Goal: Task Accomplishment & Management: Use online tool/utility

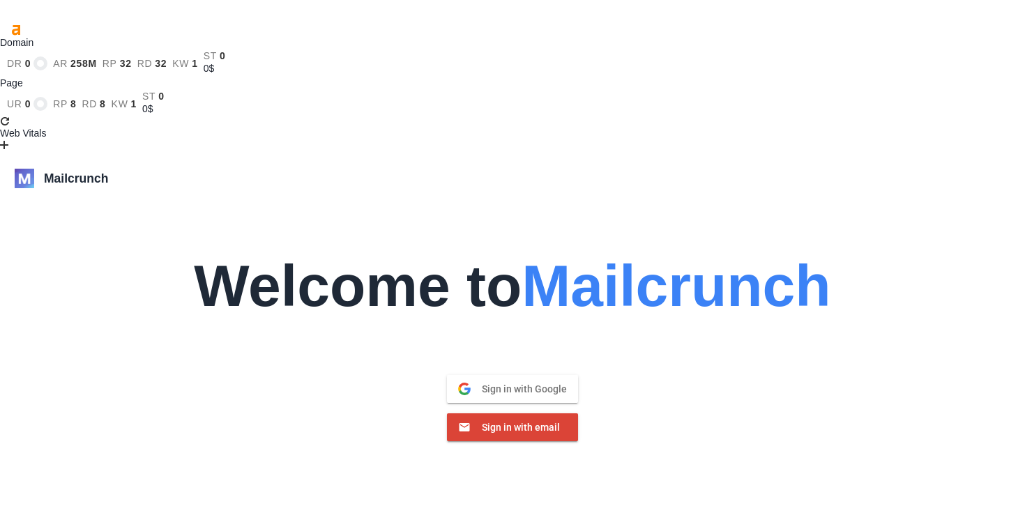
click at [515, 421] on span "Sign in with email" at bounding box center [515, 427] width 89 height 13
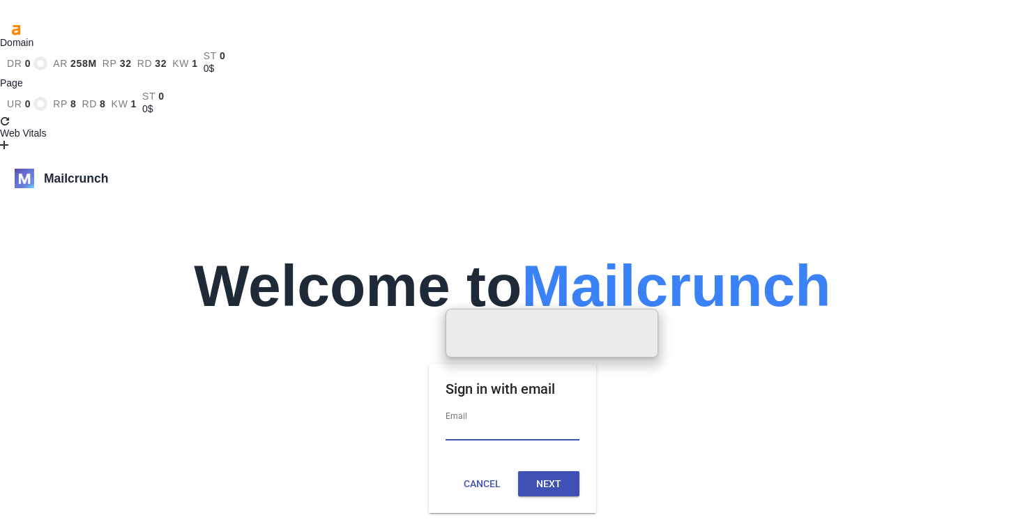
click at [512, 423] on input "Email" at bounding box center [513, 432] width 134 height 18
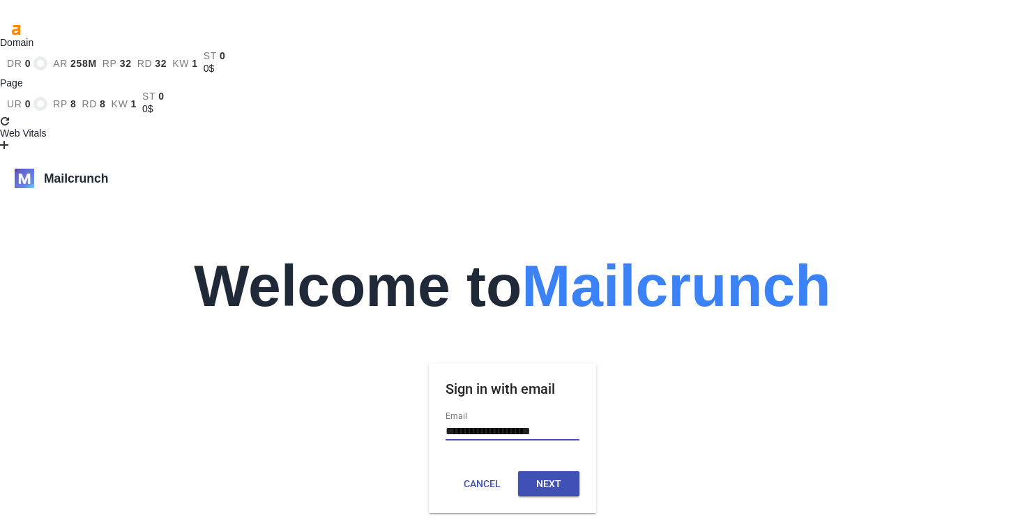
type input "**********"
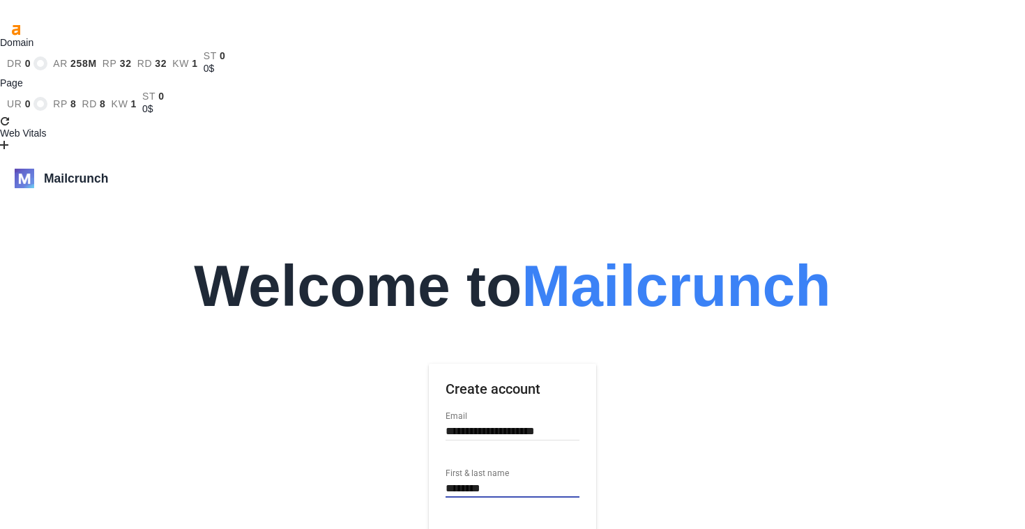
type input "********"
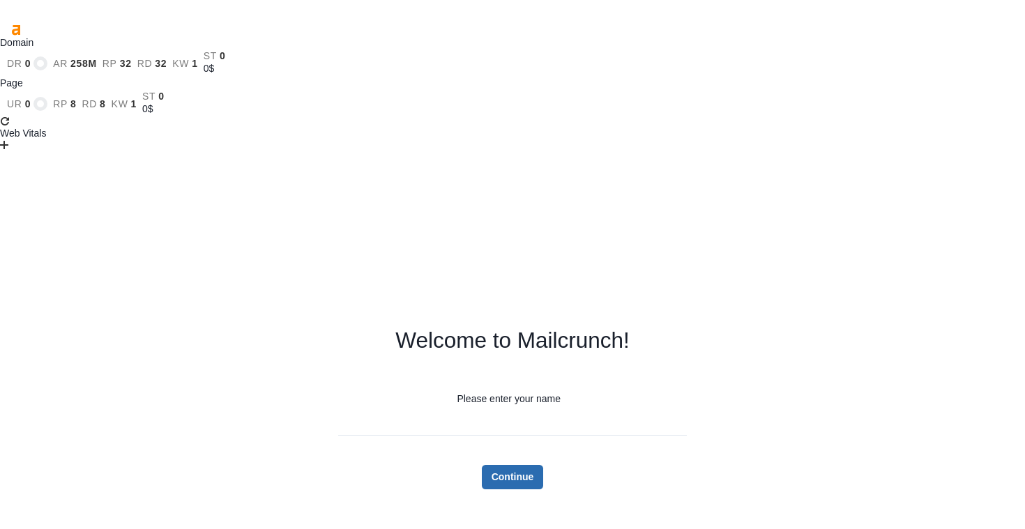
click at [516, 465] on button "Continue" at bounding box center [513, 477] width 62 height 24
type input "******"
click at [498, 465] on button "Continue" at bounding box center [513, 477] width 62 height 24
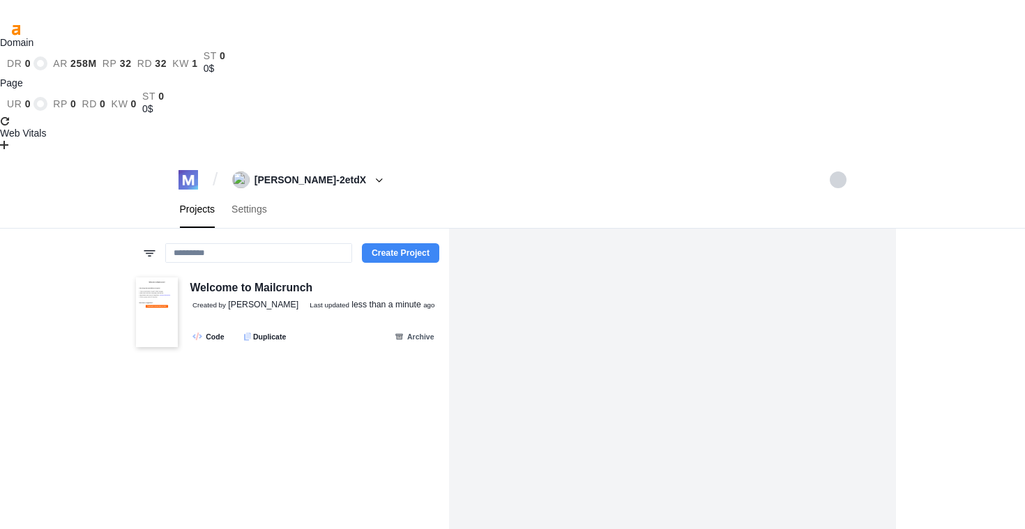
click at [413, 243] on button "Create Project" at bounding box center [400, 253] width 77 height 20
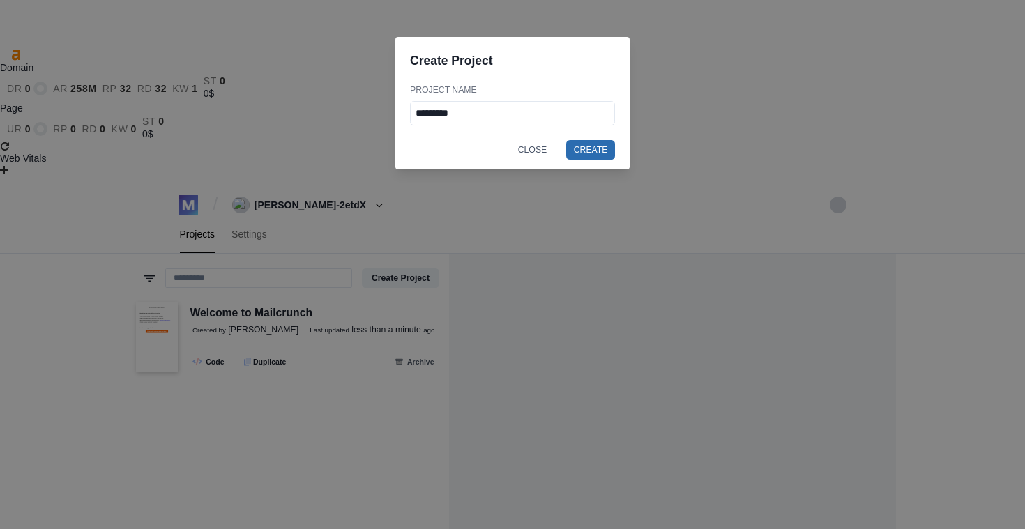
type input "*********"
click at [600, 154] on button "Create" at bounding box center [590, 150] width 49 height 20
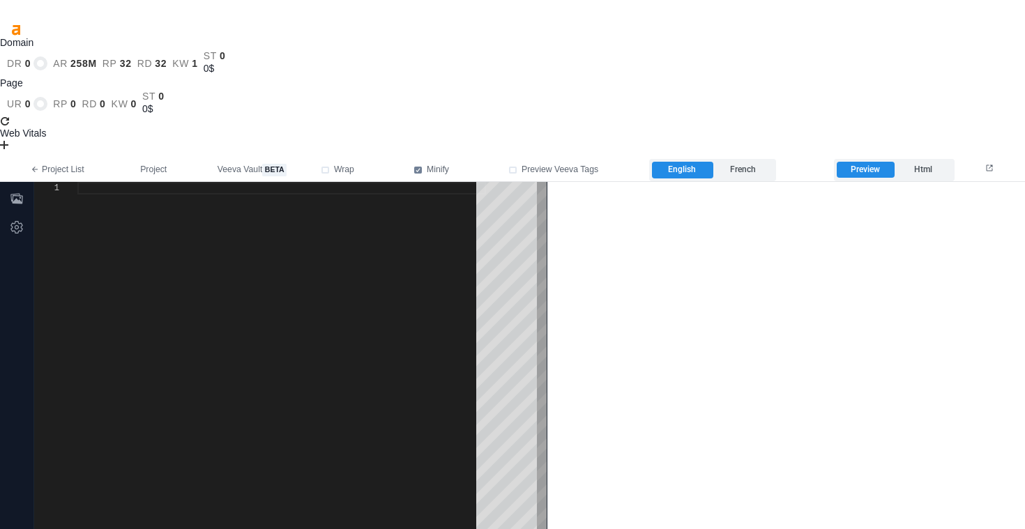
click at [712, 187] on html at bounding box center [786, 184] width 478 height 6
click at [924, 162] on label "Html" at bounding box center [923, 170] width 57 height 17
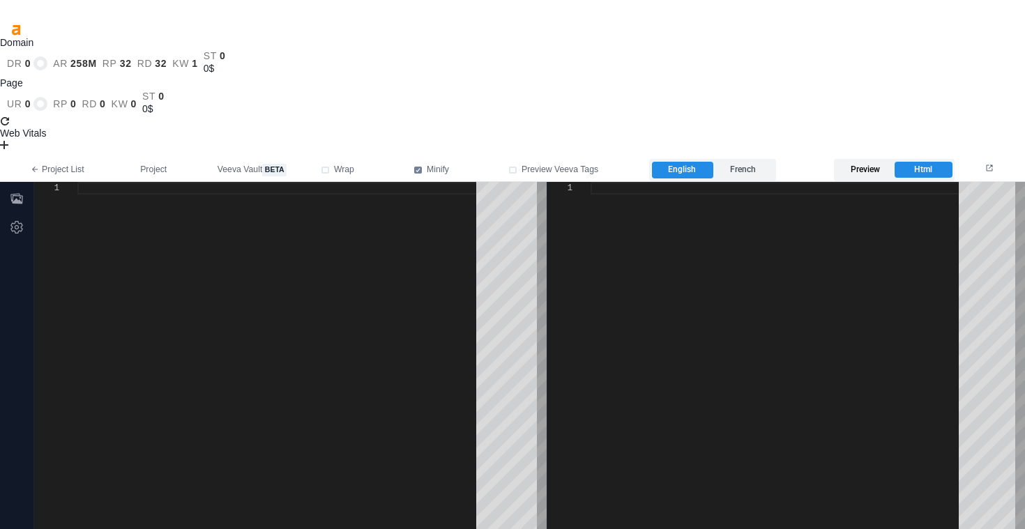
click at [869, 162] on label "Preview" at bounding box center [865, 170] width 57 height 17
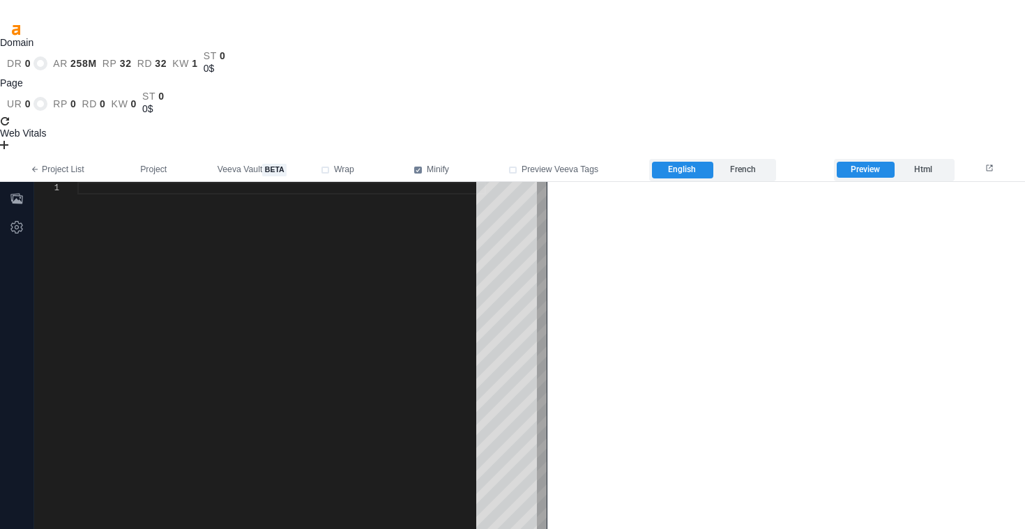
click at [395, 182] on div at bounding box center [281, 427] width 409 height 490
type textarea "*"
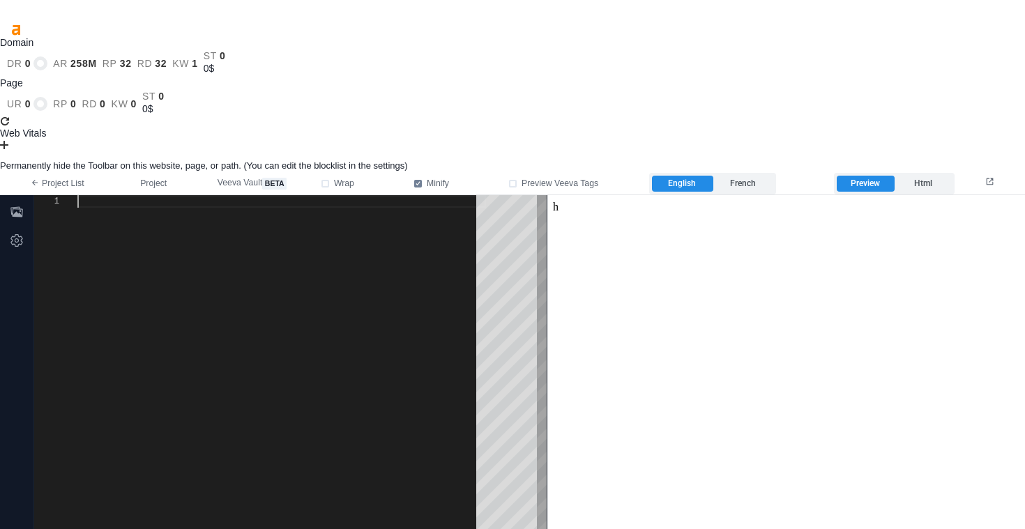
click at [10, 149] on icon at bounding box center [5, 154] width 10 height 10
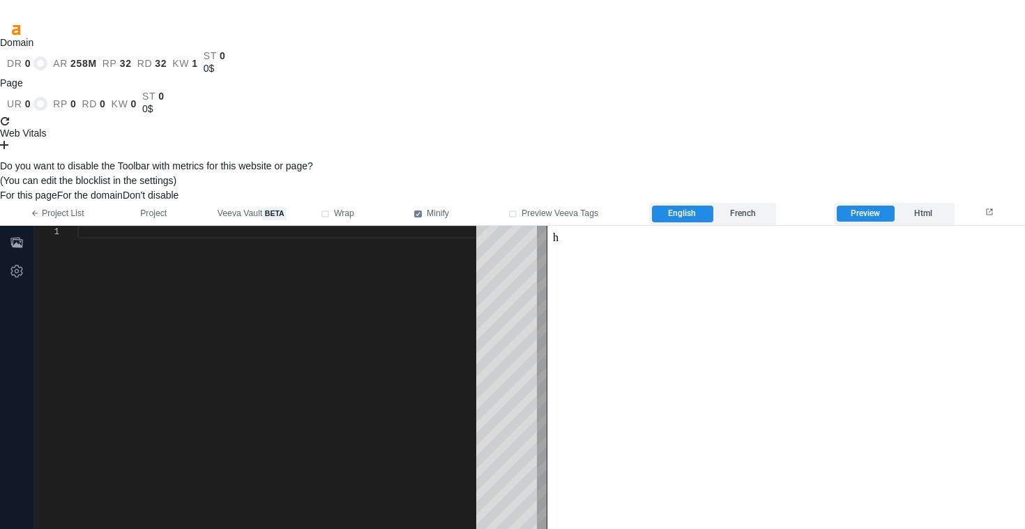
click at [123, 188] on button "For the domain" at bounding box center [90, 195] width 66 height 15
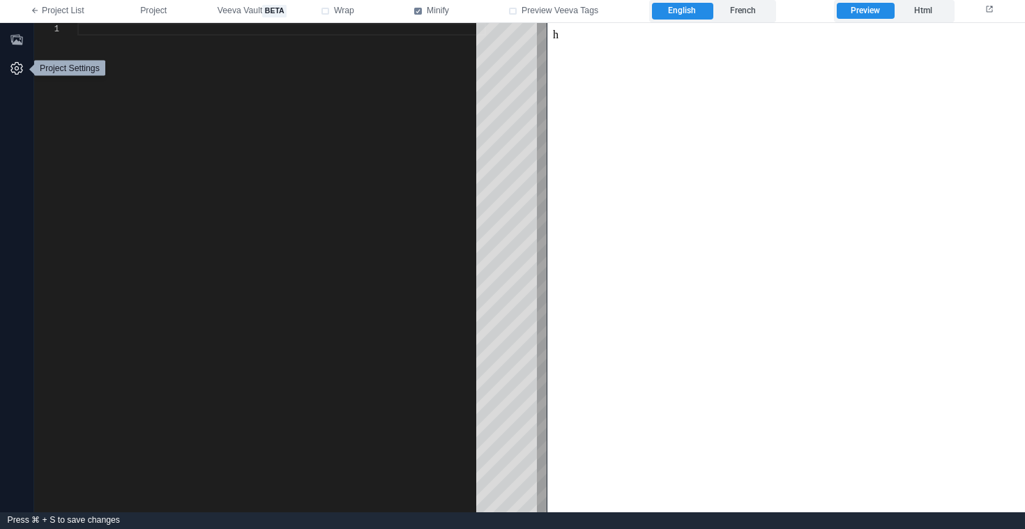
click at [17, 68] on icon "button" at bounding box center [17, 68] width 14 height 14
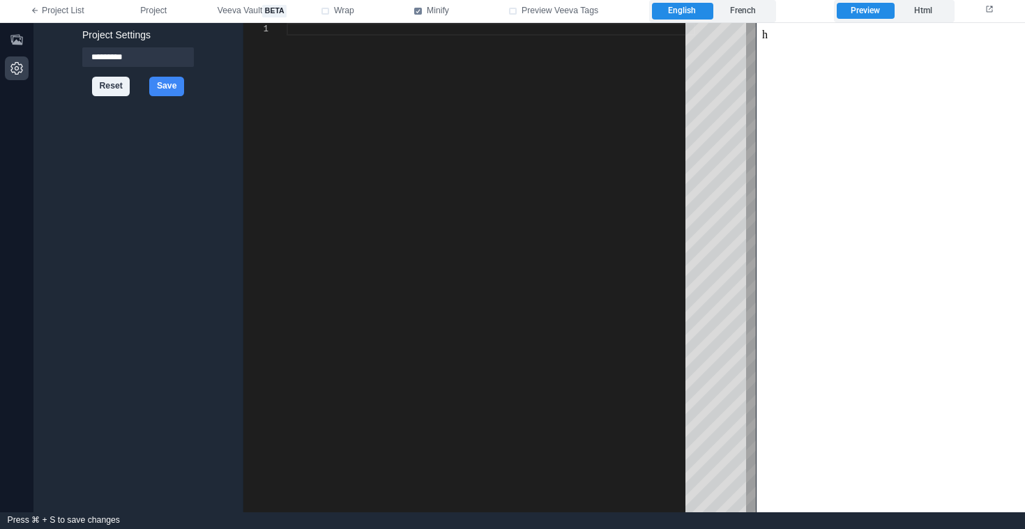
click at [17, 68] on icon "button" at bounding box center [17, 68] width 14 height 14
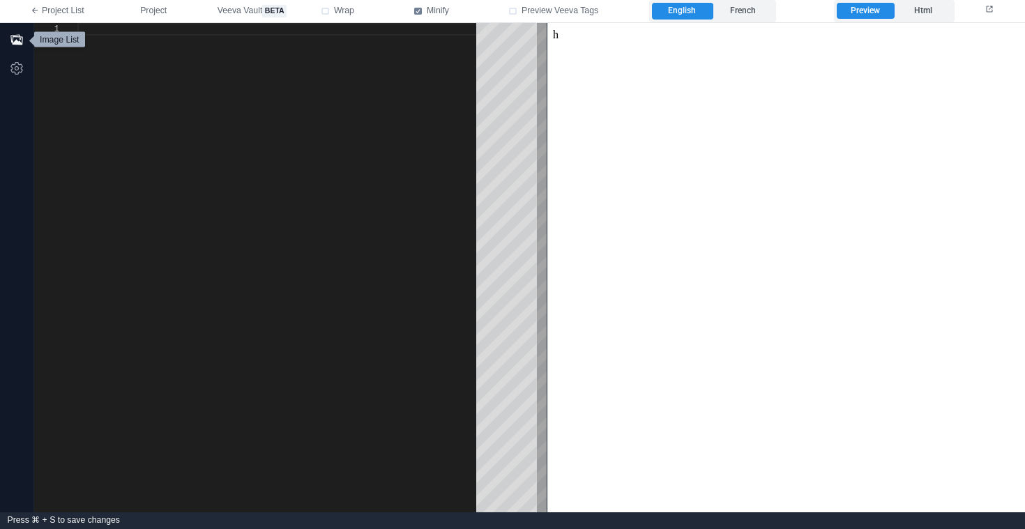
click at [12, 40] on icon "button" at bounding box center [17, 40] width 14 height 14
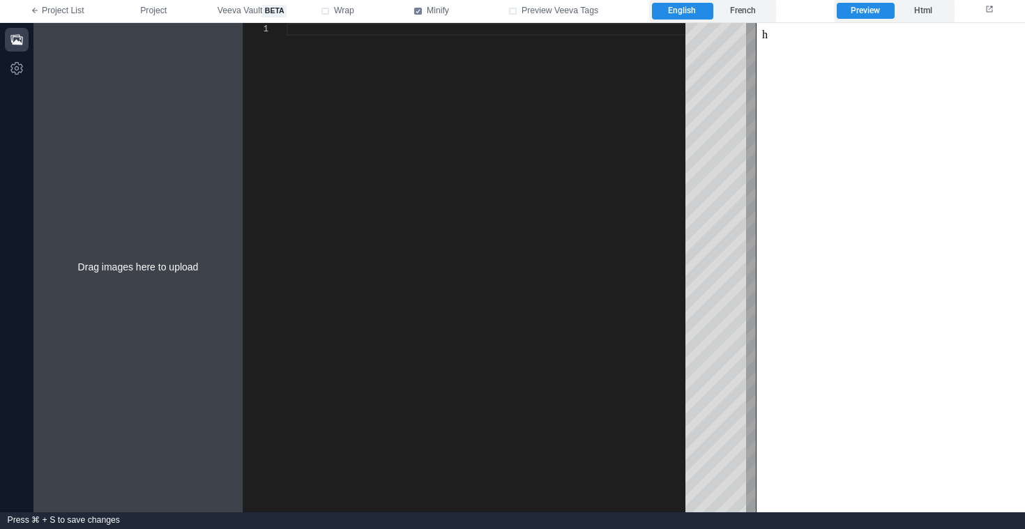
click at [156, 266] on div "Drag images here to upload" at bounding box center [137, 268] width 209 height 490
